Goal: Book appointment/travel/reservation

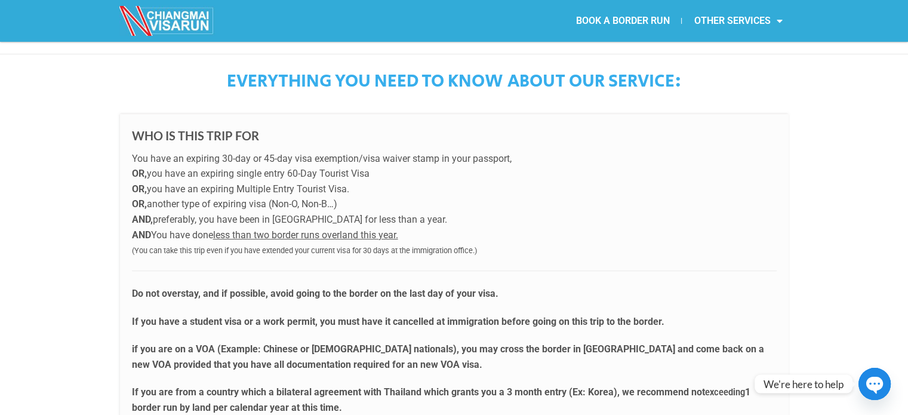
scroll to position [418, 0]
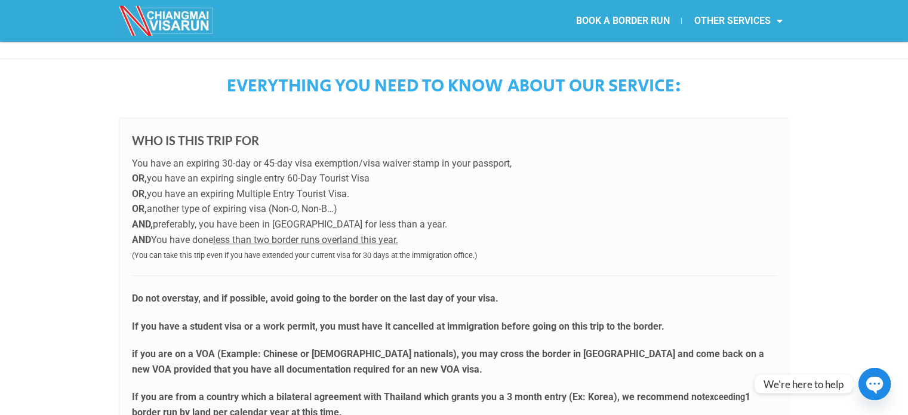
click at [423, 202] on p "You have an expiring 30-day or 45-day visa exemption/visa waiver stamp in your …" at bounding box center [454, 209] width 645 height 107
click at [310, 178] on p "You have an expiring 30-day or 45-day visa exemption/visa waiver stamp in your …" at bounding box center [454, 209] width 645 height 107
click at [519, 238] on p "You have an expiring 30-day or 45-day visa exemption/visa waiver stamp in your …" at bounding box center [454, 209] width 645 height 107
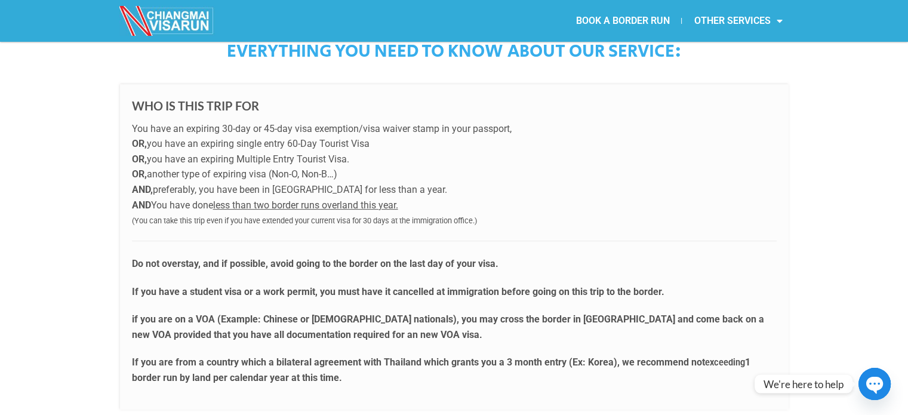
scroll to position [478, 0]
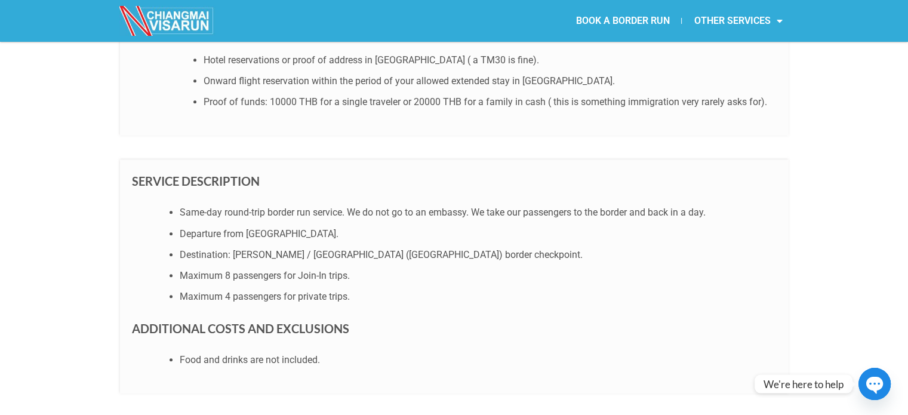
scroll to position [1075, 0]
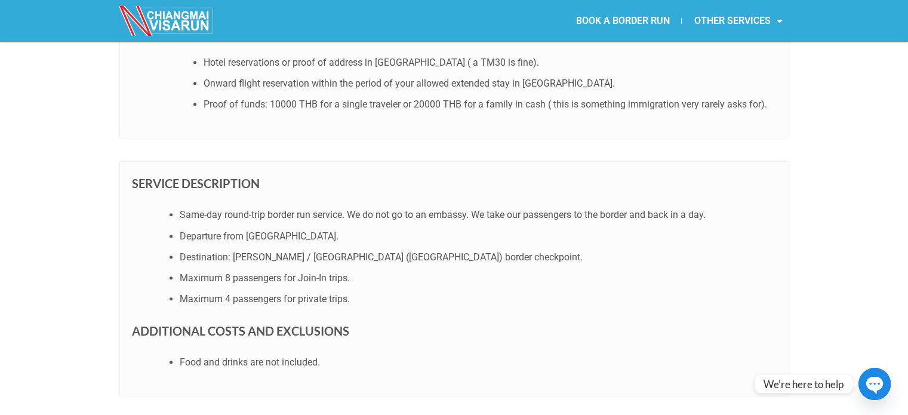
click at [440, 247] on ul "Same-day round-trip border run service. We do not go to an embassy. We take our…" at bounding box center [466, 256] width 621 height 99
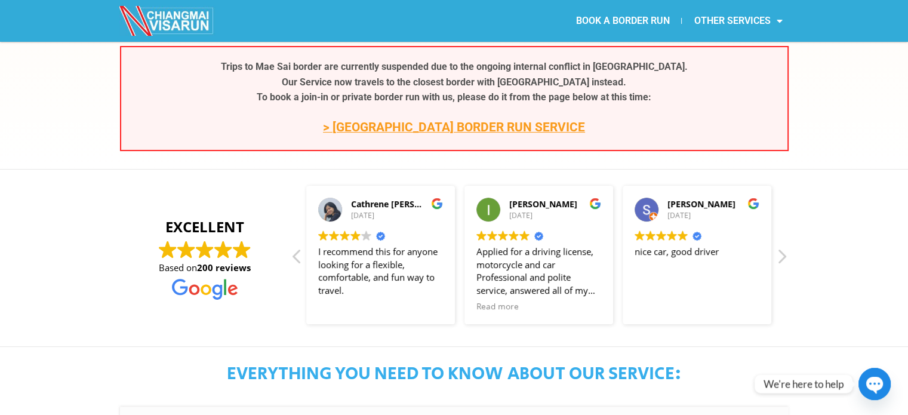
scroll to position [0, 0]
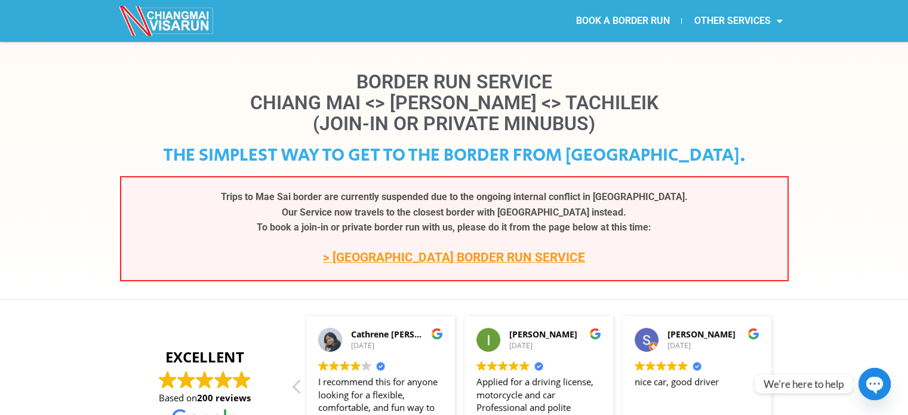
click at [518, 252] on link "> CHIANG KHONG BORDER RUN SERVICE" at bounding box center [454, 257] width 262 height 14
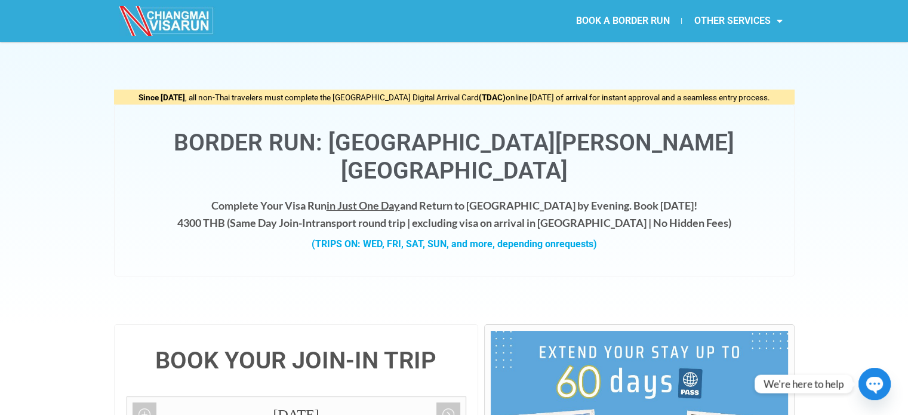
click at [825, 216] on div "Since May 1, 2025 , all non-Thai travelers must complete the Thailand Digital A…" at bounding box center [454, 183] width 908 height 282
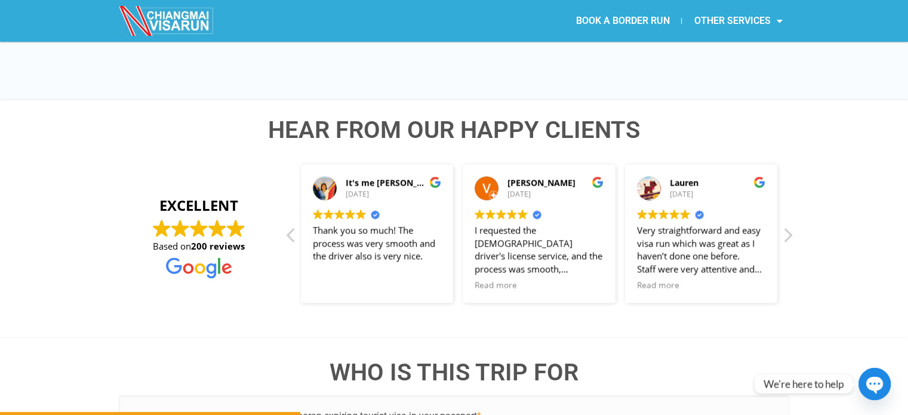
scroll to position [1971, 0]
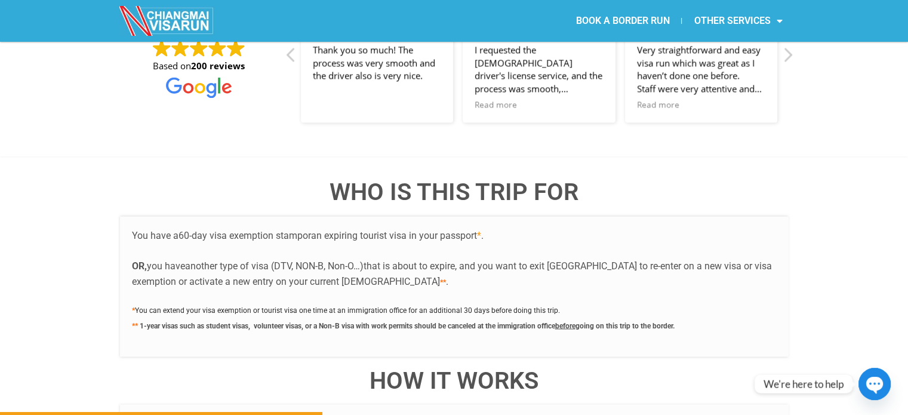
drag, startPoint x: 401, startPoint y: 256, endPoint x: 254, endPoint y: 248, distance: 147.1
click at [256, 248] on div "You have a 60-day visa exemption stamp or an expiring tourist visa in your pass…" at bounding box center [454, 286] width 669 height 140
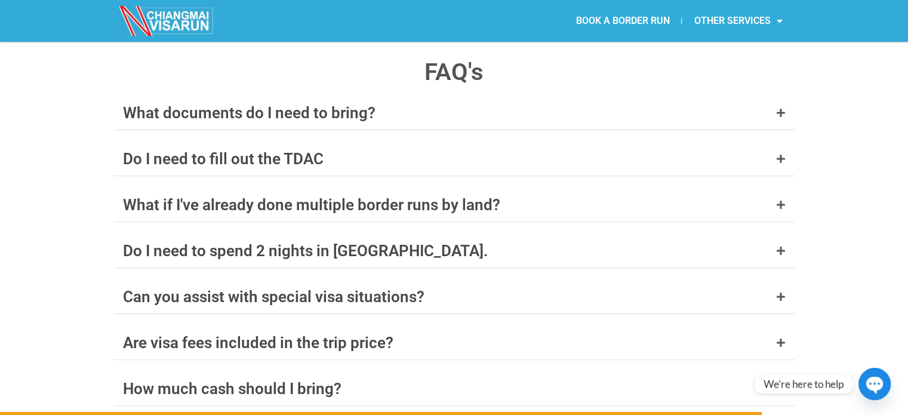
scroll to position [4658, 0]
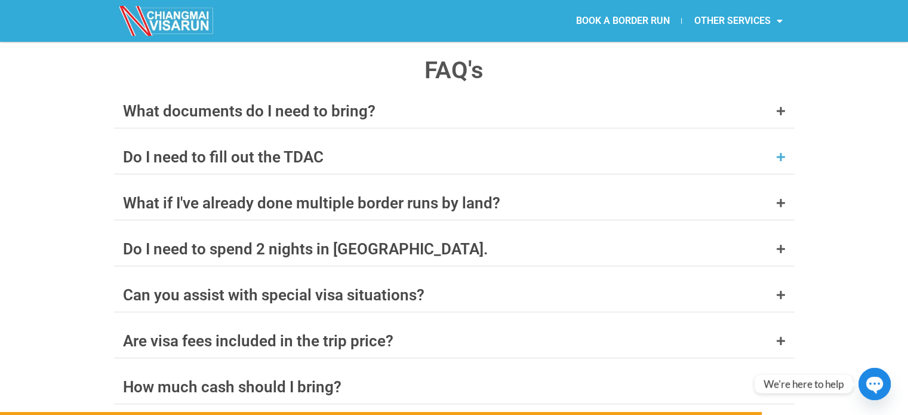
click at [342, 140] on div "Do I need to fill out the TDAC" at bounding box center [454, 156] width 681 height 33
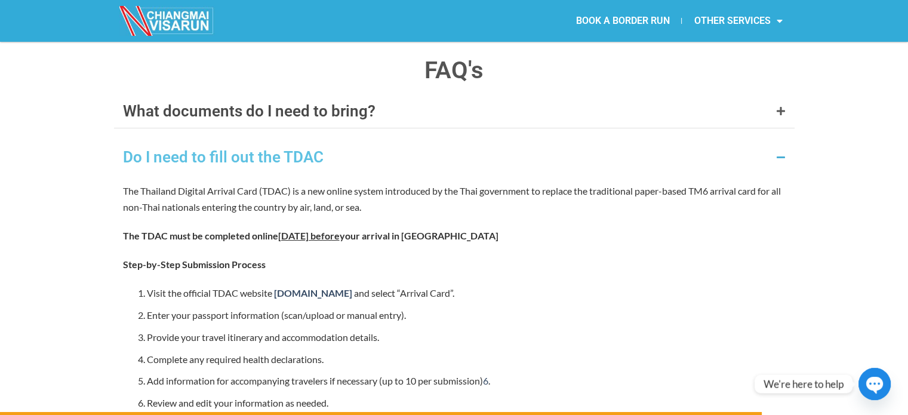
click at [776, 152] on icon at bounding box center [781, 157] width 10 height 10
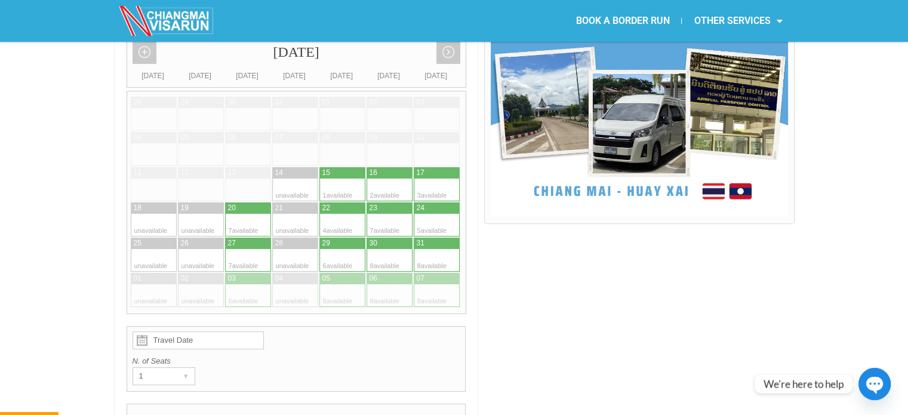
scroll to position [358, 0]
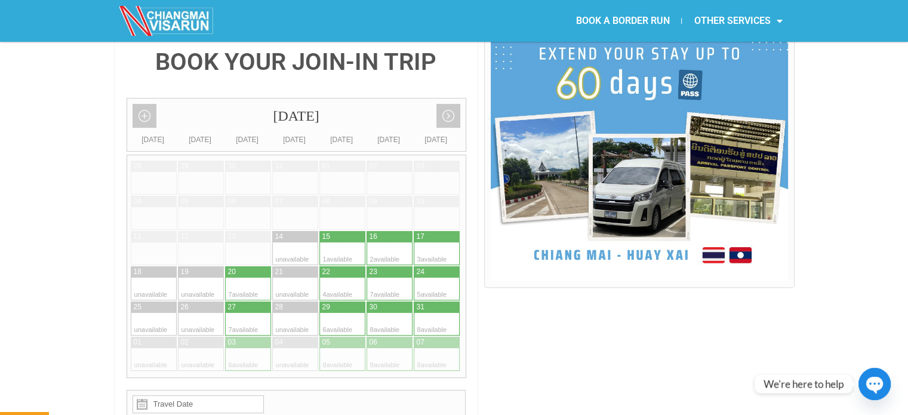
click at [429, 278] on div at bounding box center [425, 289] width 23 height 23
type input "24 August 2025"
radio input "true"
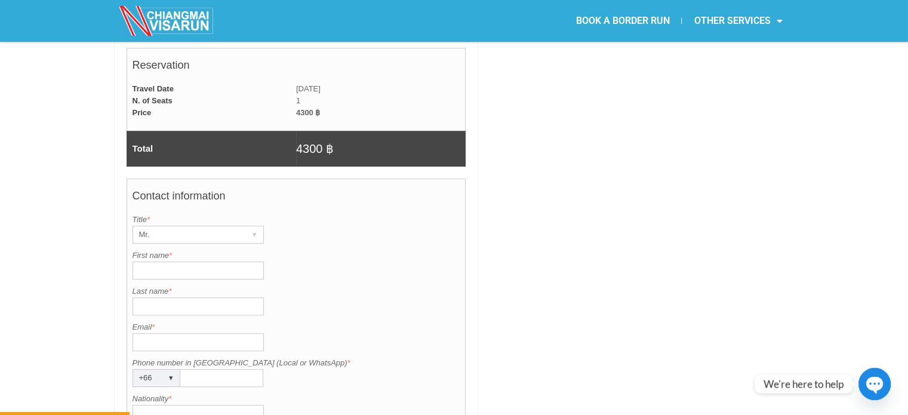
scroll to position [981, 0]
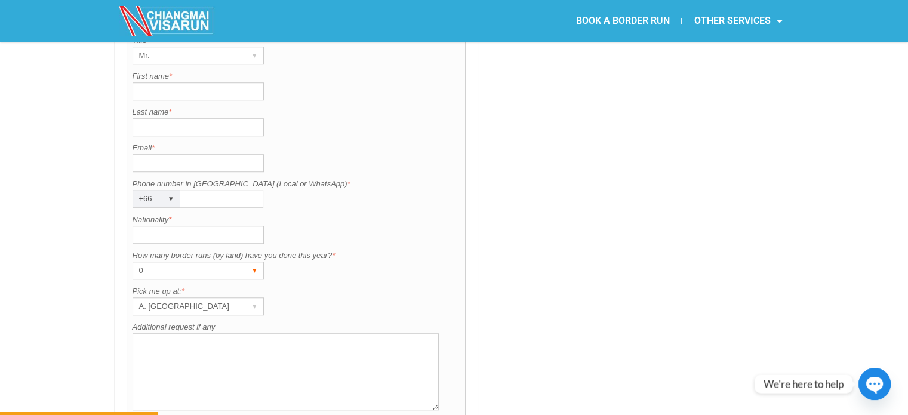
click at [220, 262] on div "0" at bounding box center [186, 270] width 107 height 17
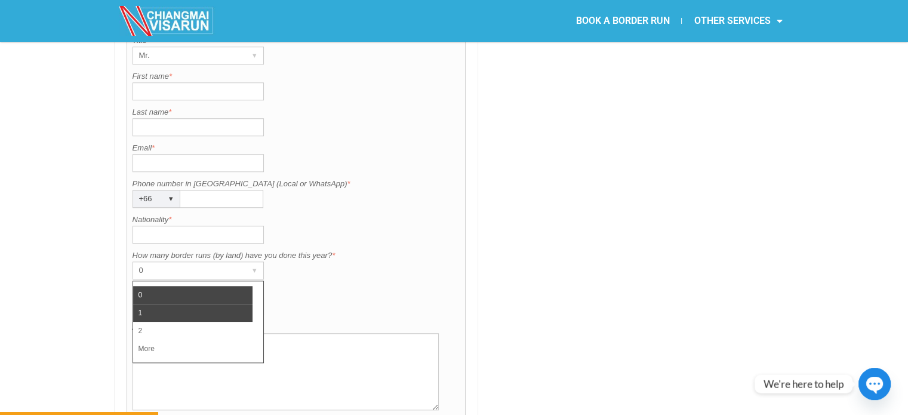
click at [139, 304] on li "1" at bounding box center [192, 313] width 119 height 18
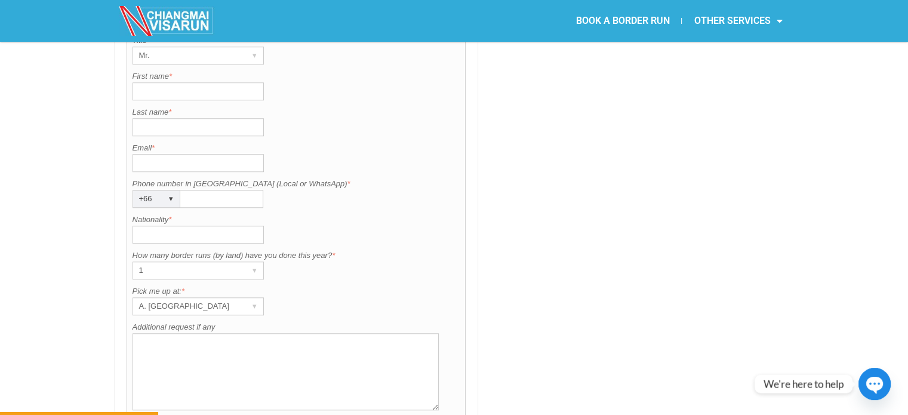
click at [260, 298] on div "▾" at bounding box center [255, 306] width 17 height 17
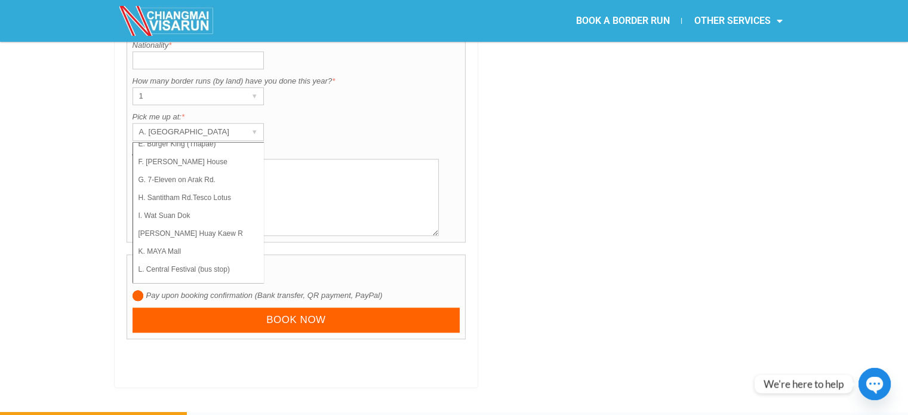
scroll to position [1160, 0]
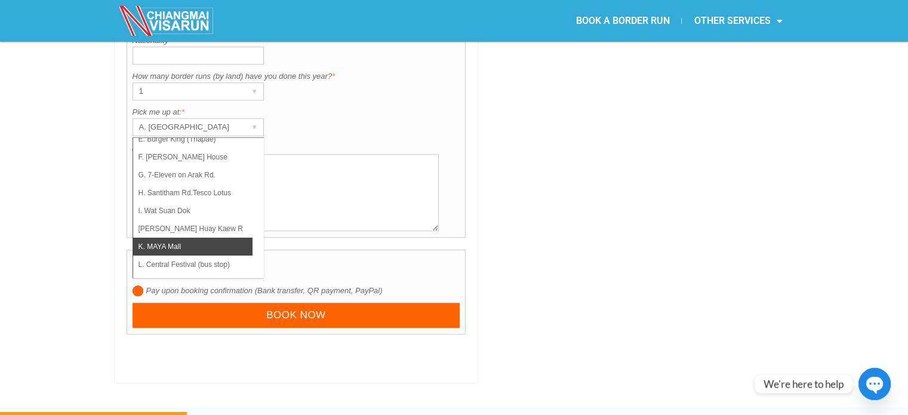
click at [207, 238] on li "K. MAYA Mall" at bounding box center [192, 247] width 119 height 18
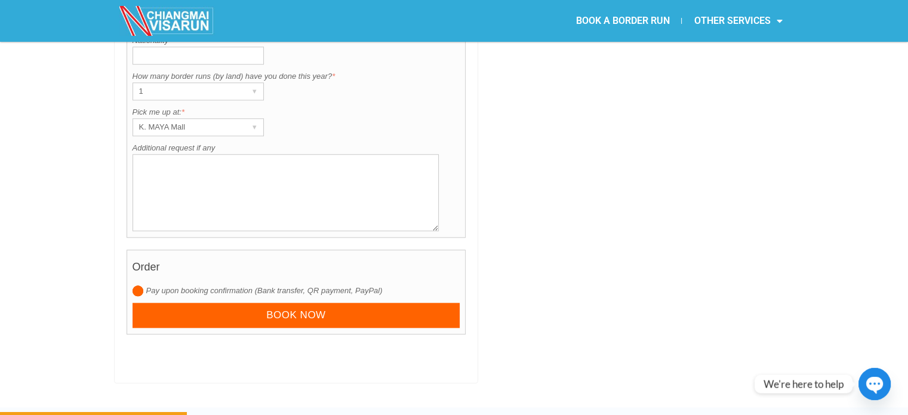
click at [138, 285] on input "radio" at bounding box center [138, 290] width 11 height 11
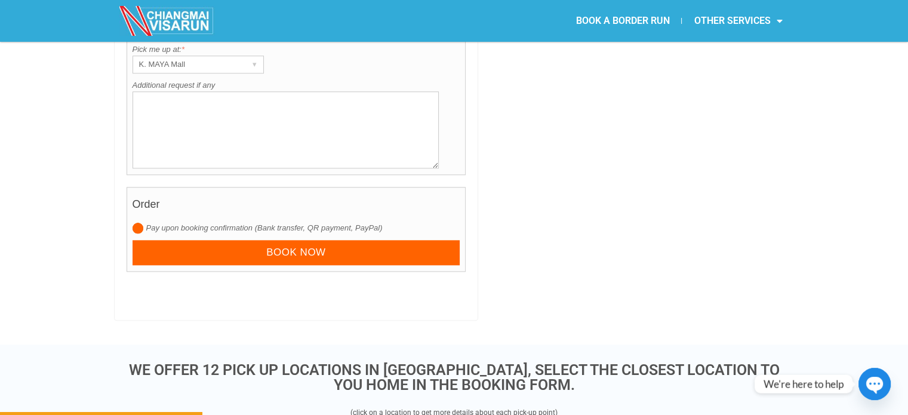
scroll to position [1220, 0]
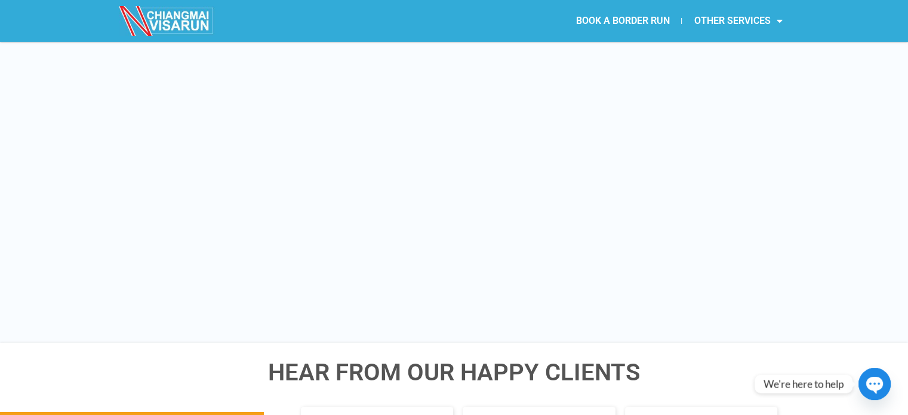
scroll to position [1877, 0]
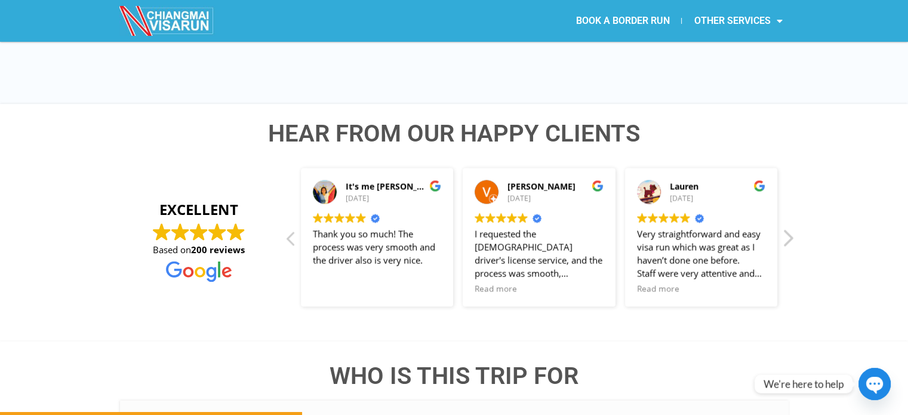
click at [789, 228] on div "Next review" at bounding box center [788, 242] width 14 height 29
click at [789, 202] on div "It's me Nona G. 28/07/2025 Trustindex verifies that the original source of the …" at bounding box center [539, 237] width 511 height 153
click at [850, 212] on div "Hear from Our Happy Clients EXCELLENT Based on 200 reviews It's me Nona G. 28/0…" at bounding box center [454, 222] width 908 height 236
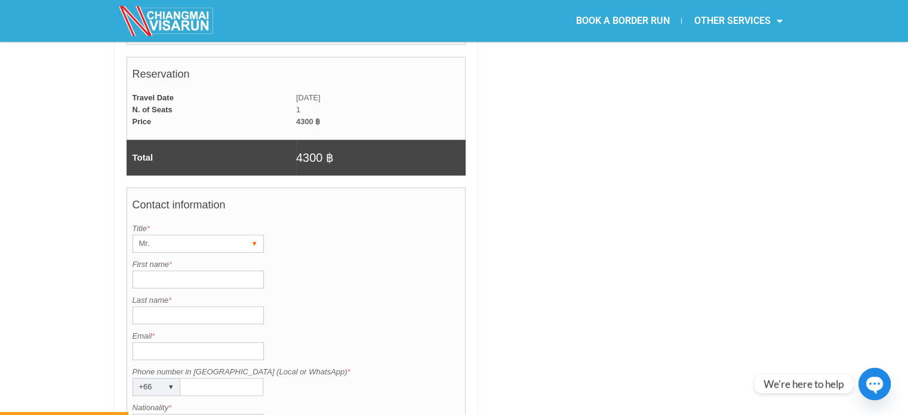
scroll to position [795, 0]
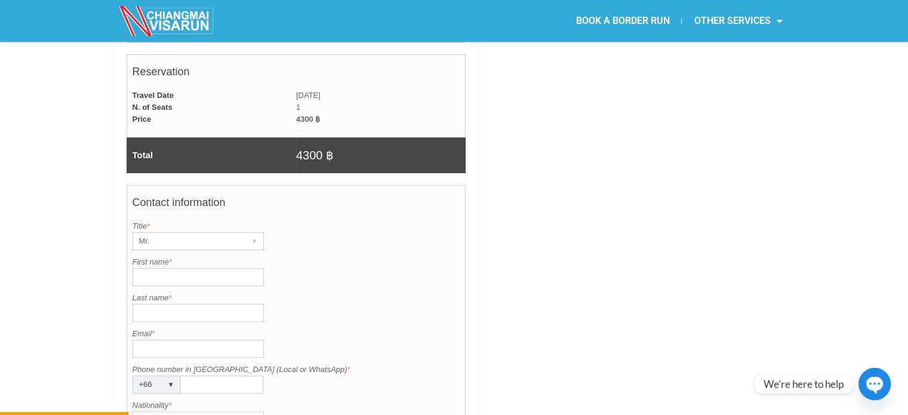
click at [211, 268] on input "First name *" at bounding box center [198, 277] width 131 height 18
type input "Razvan"
type input "Rosca"
type input "rosca90@gmail.com"
type input "0645567383"
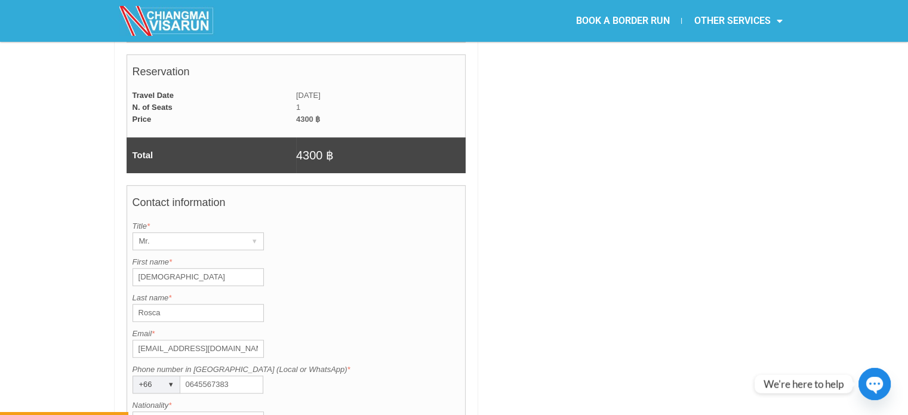
type input "Netherlands"
type input "Razvan Laurentiu"
click at [440, 191] on h4 "Contact information" at bounding box center [297, 206] width 328 height 30
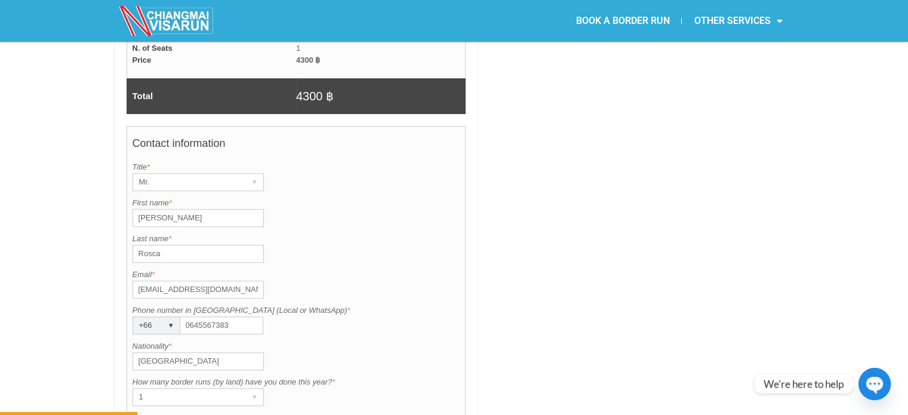
scroll to position [855, 0]
drag, startPoint x: 246, startPoint y: 294, endPoint x: 171, endPoint y: 296, distance: 74.7
click at [171, 304] on div "Phone number in Thailand (Local or WhatsApp) is required. Phone number in Thail…" at bounding box center [297, 319] width 328 height 30
click at [167, 317] on div "▾" at bounding box center [171, 325] width 17 height 17
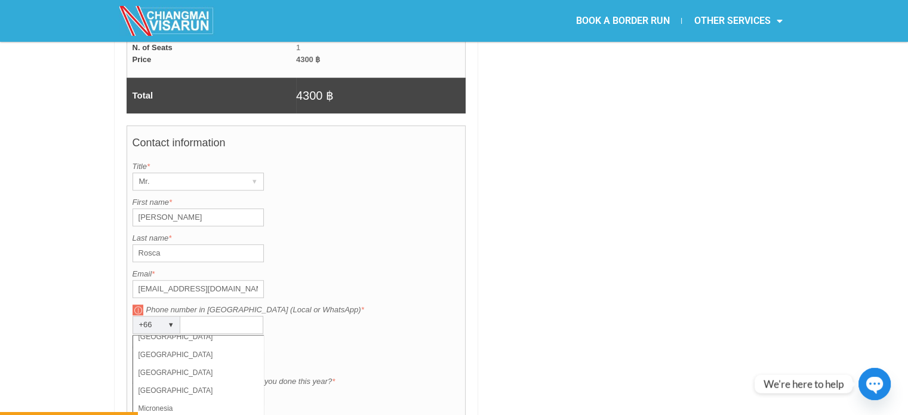
scroll to position [2360, 0]
click at [407, 268] on div "Contact information Title is required. Title * Mr. ▾ Mr. Mrs. Ms. First name is…" at bounding box center [297, 333] width 340 height 417
click at [225, 316] on input "Phone number in Thailand (Local or WhatsApp) *" at bounding box center [221, 325] width 83 height 18
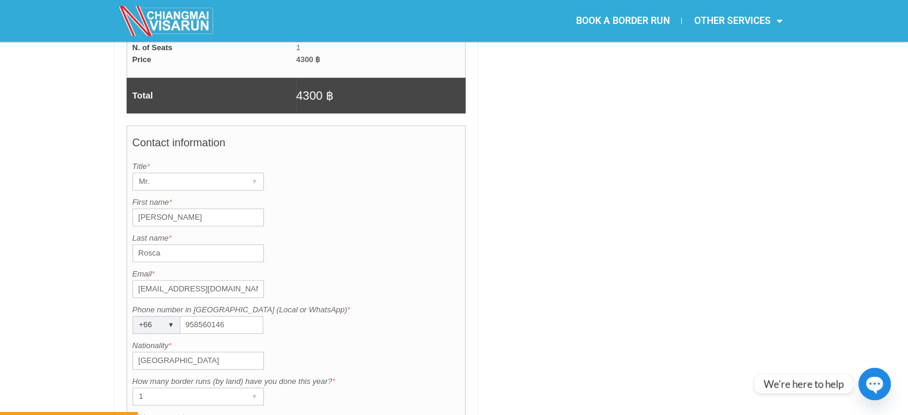
type input "958560146"
drag, startPoint x: 239, startPoint y: 322, endPoint x: 194, endPoint y: 327, distance: 45.1
click at [239, 352] on input "Netherlands" at bounding box center [198, 361] width 131 height 18
drag, startPoint x: 196, startPoint y: 328, endPoint x: 114, endPoint y: 324, distance: 82.0
click at [114, 324] on div "BOOK YOUR JOIN-IN TRIP August 2025 Add month view Remove month view Next month …" at bounding box center [296, 78] width 365 height 1219
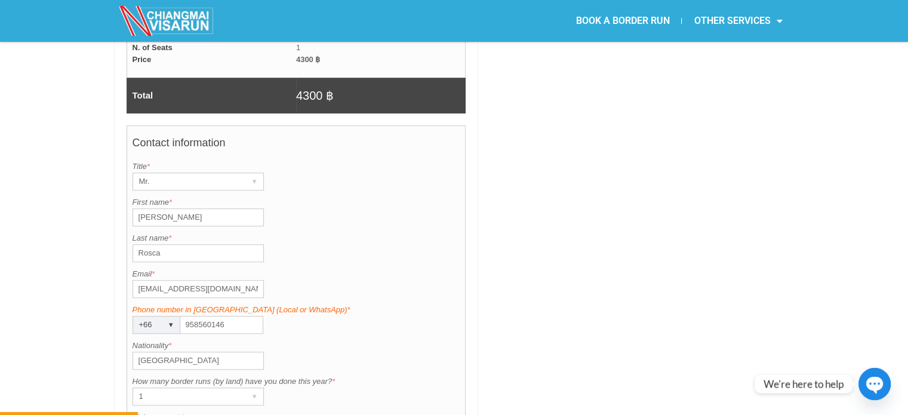
type input "Romania"
click at [363, 304] on label "Phone number in Thailand (Local or WhatsApp) *" at bounding box center [297, 310] width 328 height 12
click at [263, 316] on input "958560146" at bounding box center [221, 325] width 83 height 18
click at [521, 226] on div at bounding box center [639, 78] width 310 height 1219
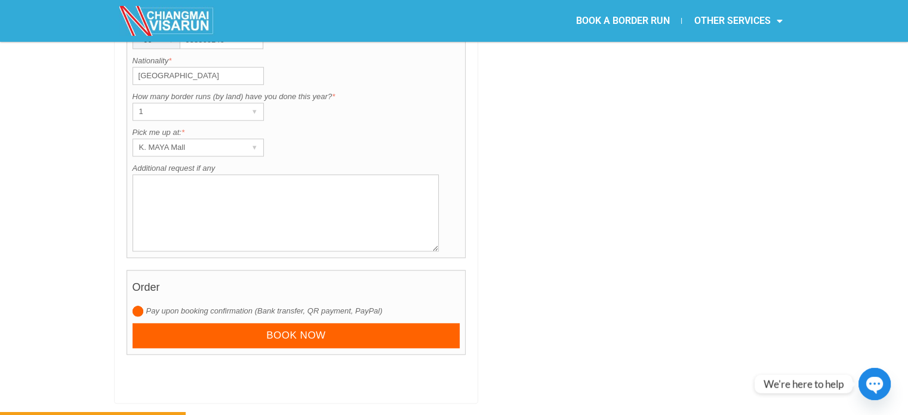
scroll to position [1154, 0]
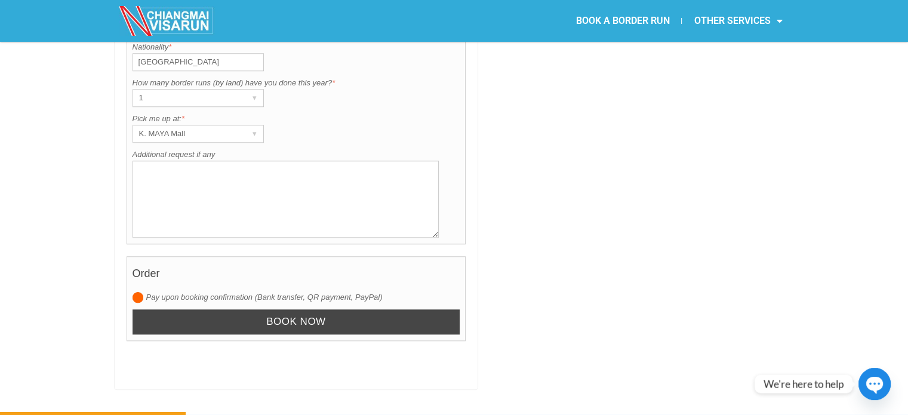
click at [282, 309] on input "Book now" at bounding box center [297, 322] width 328 height 26
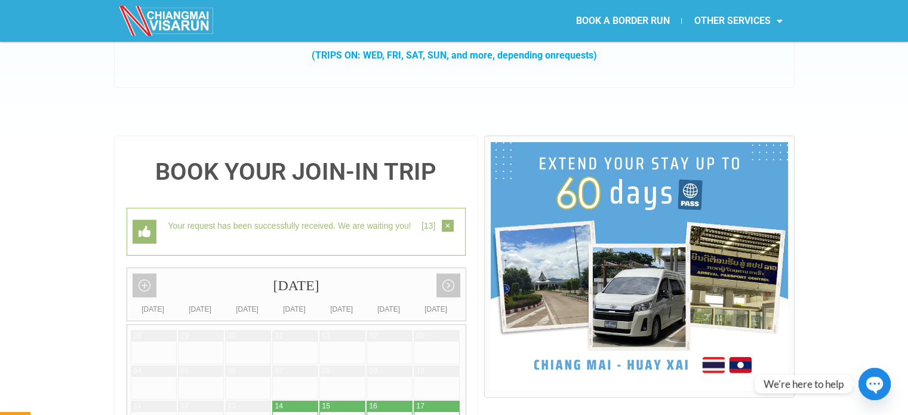
scroll to position [189, 0]
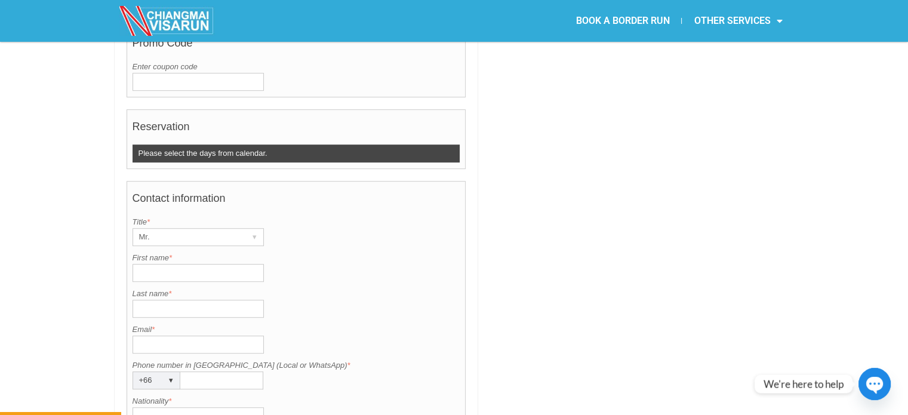
scroll to position [836, 0]
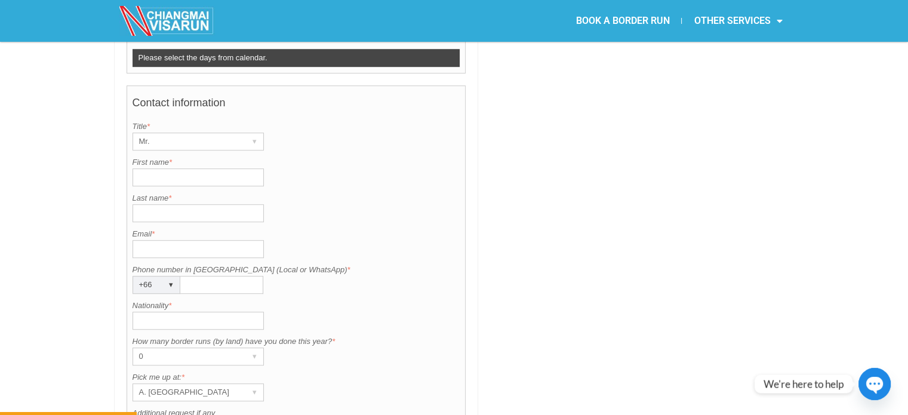
click at [179, 240] on input "Email *" at bounding box center [198, 249] width 131 height 18
click at [478, 187] on div "BOOK YOUR JOIN-IN TRIP [DATE] Add month view Remove month view Next month Previ…" at bounding box center [454, 64] width 681 height 1153
